Goal: Task Accomplishment & Management: Manage account settings

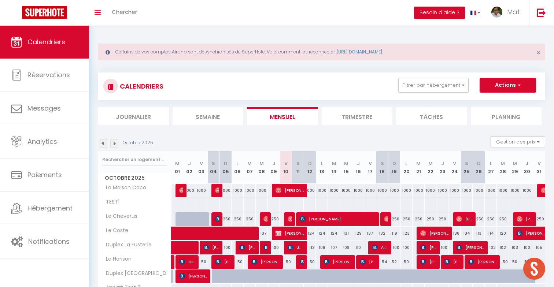
scroll to position [322, 0]
click at [299, 249] on span "Jgerenaia Ana" at bounding box center [296, 248] width 16 height 14
select select "OK"
select select "KO"
select select "0"
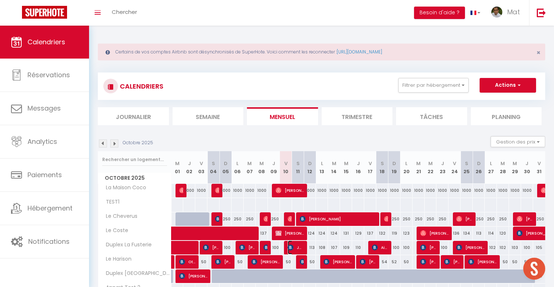
select select "1"
select select
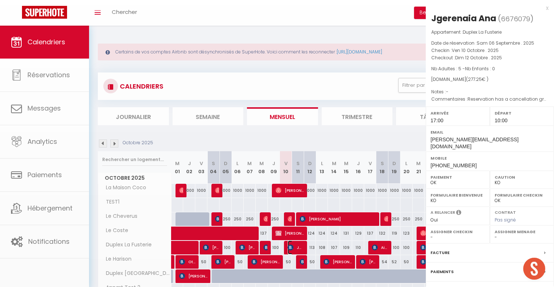
select select "2365"
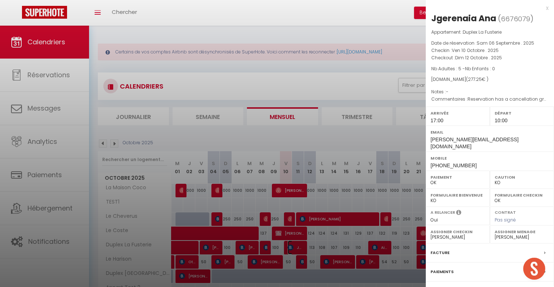
scroll to position [54, 0]
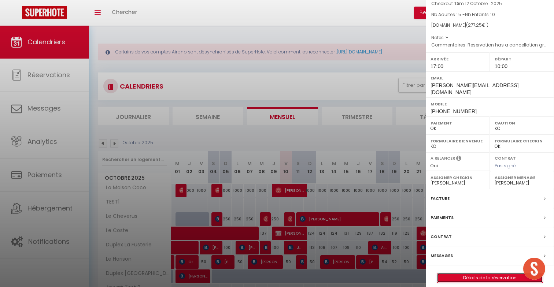
click at [470, 273] on link "Détails de la réservation" at bounding box center [490, 278] width 106 height 10
select select
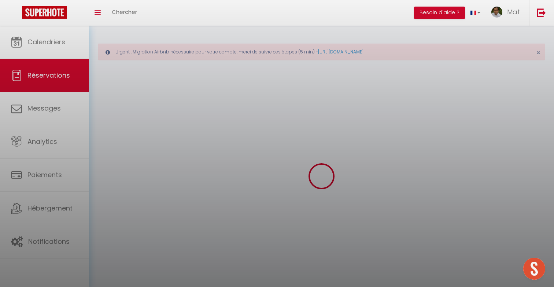
select select
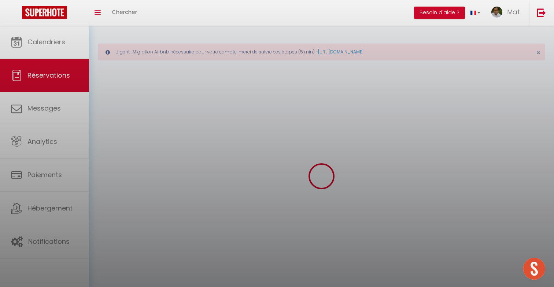
select select
checkbox input "false"
select select
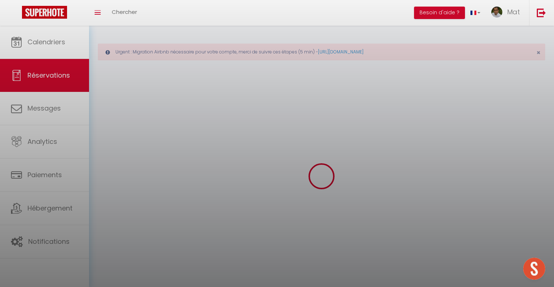
select select
checkbox input "false"
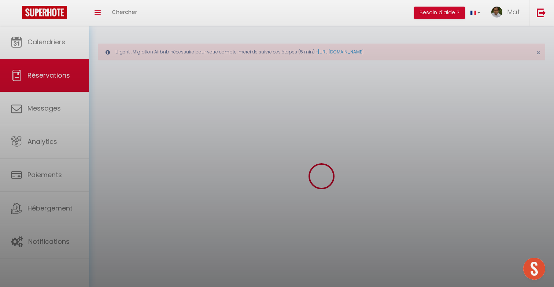
select select
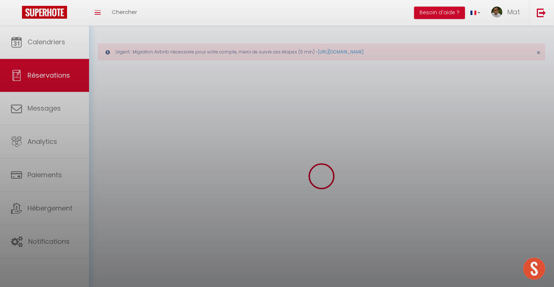
checkbox input "false"
select select
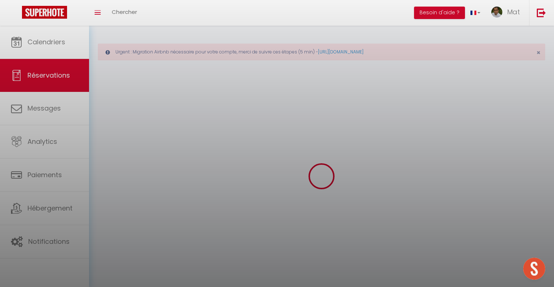
select select
checkbox input "false"
select select
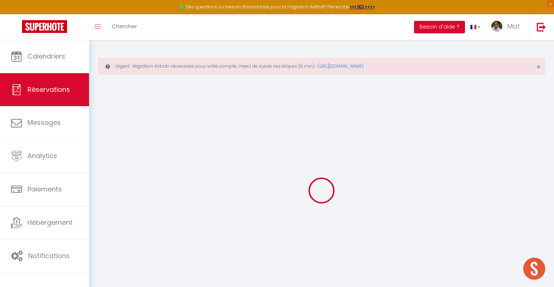
type input "Jgerenaia"
type input "Ana"
type input "[PERSON_NAME][EMAIL_ADDRESS][DOMAIN_NAME]"
type input "[EMAIL_ADDRESS][DOMAIN_NAME]"
type input "[PHONE_NUMBER]"
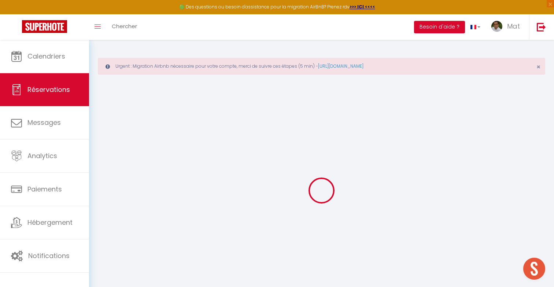
type input "0626343013"
type input "[EMAIL_ADDRESS][DOMAIN_NAME]"
type input "[GEOGRAPHIC_DATA]"
select select "FR"
type input "42.97"
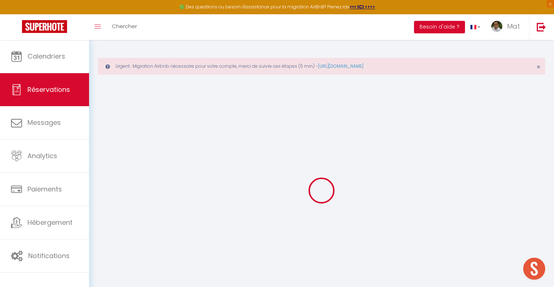
select select "125"
select select "1"
select select
type input "5"
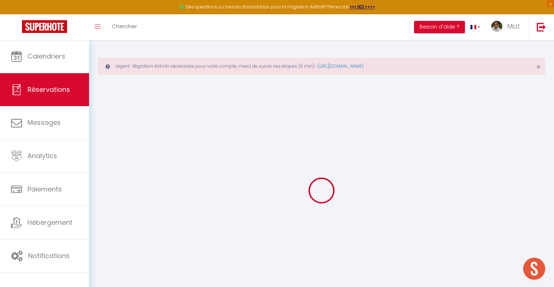
select select "12"
select select "14"
type input "222.75"
checkbox input "false"
type input "0"
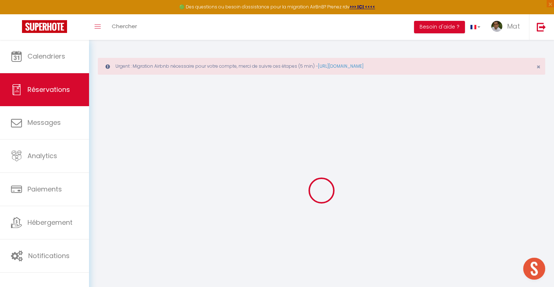
select select "2"
type input "50"
type input "0"
select select
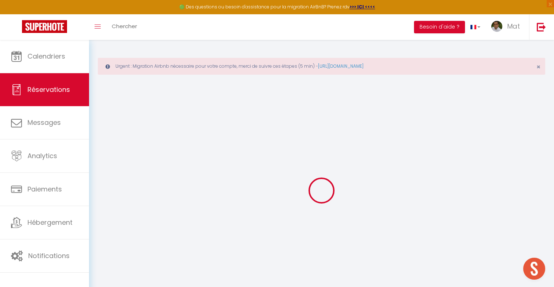
select select
checkbox input "false"
select select
checkbox input "false"
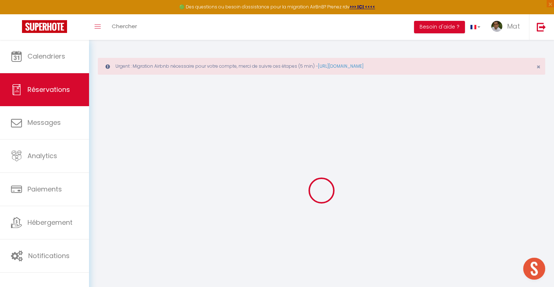
select select
checkbox input "false"
select select
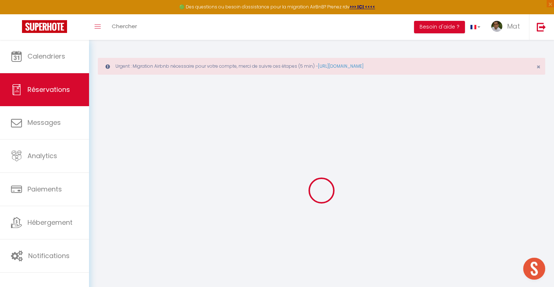
checkbox input "false"
type voyageur0 "Reservation has a cancellation grace period. Do not charge if cancelled before …"
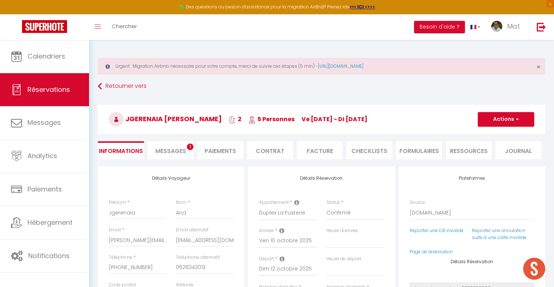
type input "30"
type input "24.5"
select select
checkbox input "false"
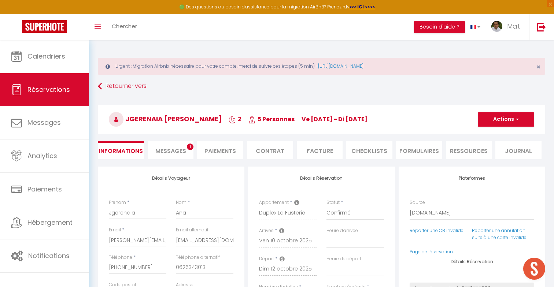
select select "17:00"
select select "10:00"
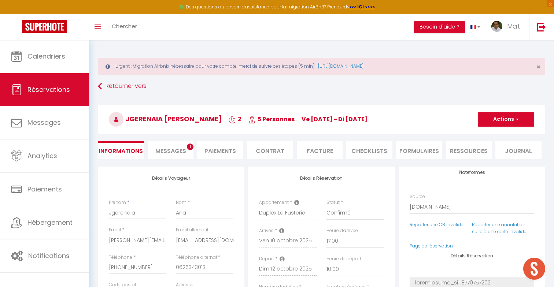
scroll to position [8, 0]
click at [439, 224] on link "Reporter une CB invalide" at bounding box center [437, 223] width 54 height 6
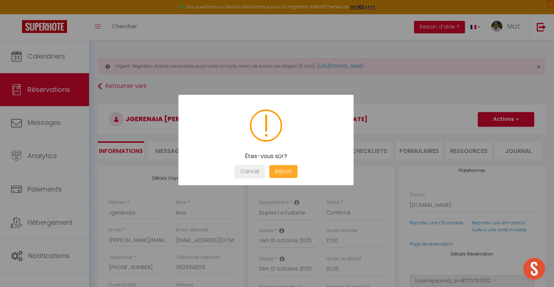
click at [295, 171] on button "Report" at bounding box center [283, 171] width 28 height 13
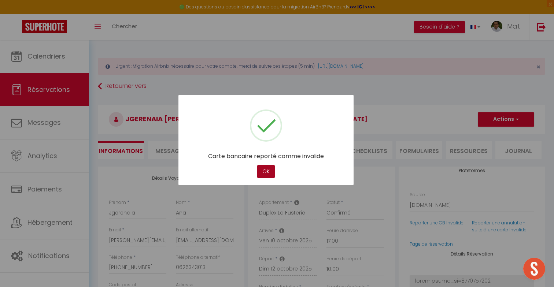
click at [271, 170] on button "OK" at bounding box center [266, 171] width 18 height 13
